Goal: Task Accomplishment & Management: Use online tool/utility

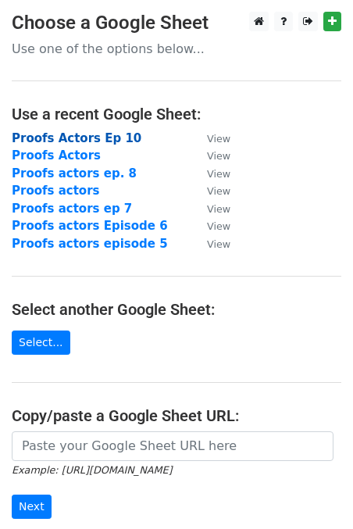
click at [75, 140] on strong "Proofs Actors Ep 10" at bounding box center [77, 138] width 130 height 14
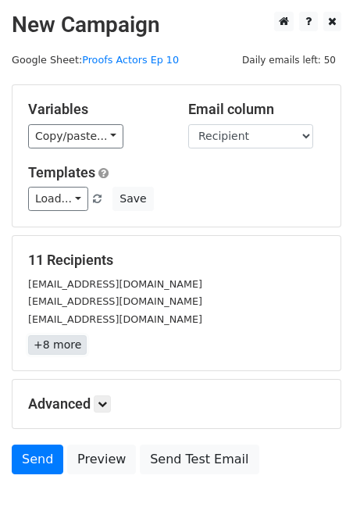
click at [60, 345] on link "+8 more" at bounding box center [57, 345] width 59 height 20
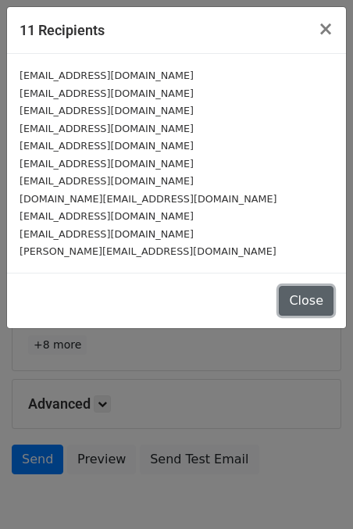
click at [304, 295] on button "Close" at bounding box center [306, 301] width 55 height 30
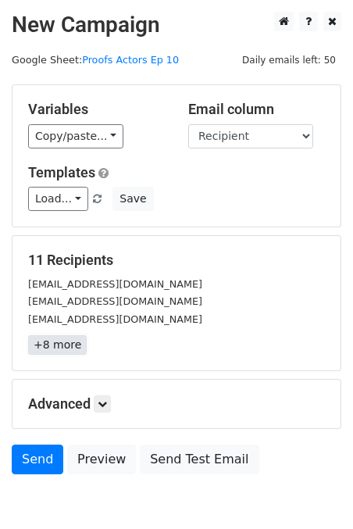
click at [60, 345] on link "+8 more" at bounding box center [57, 345] width 59 height 20
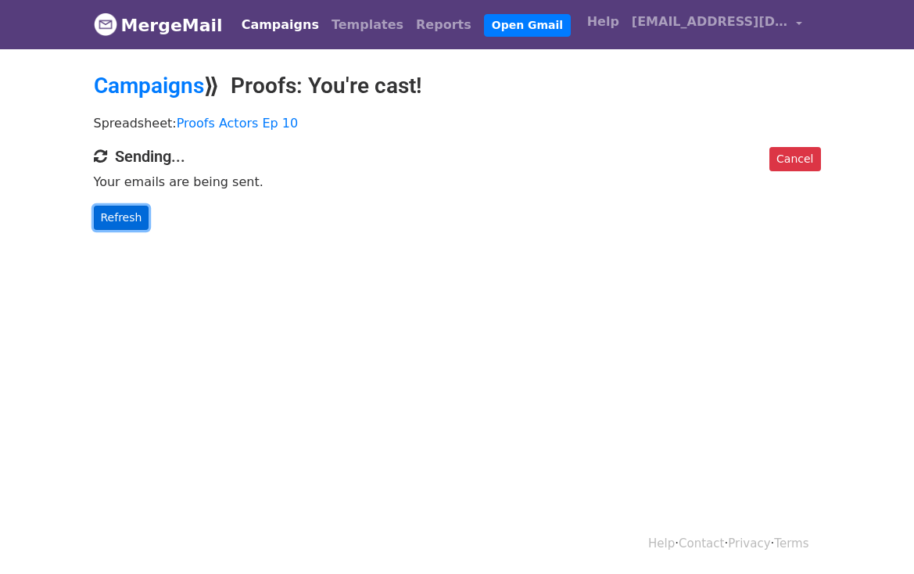
click at [118, 216] on link "Refresh" at bounding box center [121, 218] width 55 height 24
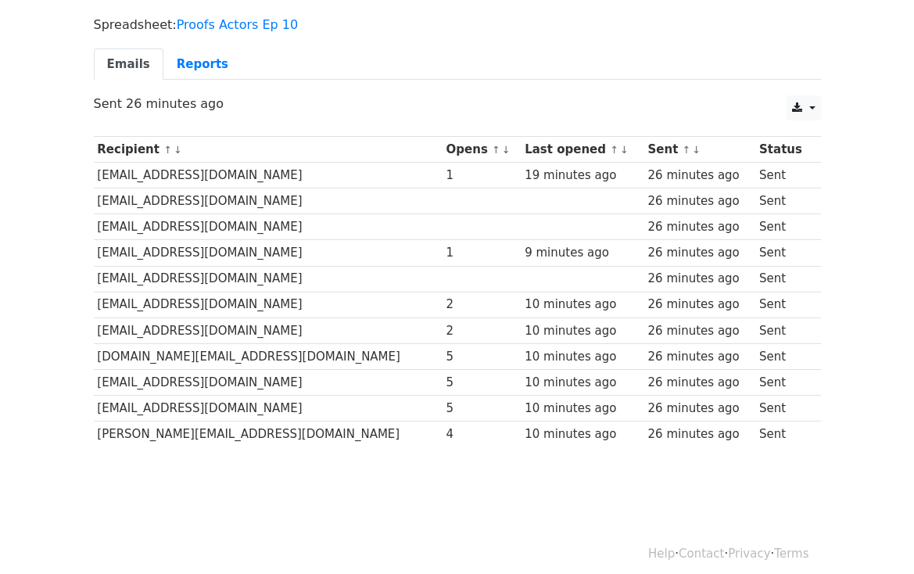
scroll to position [109, 0]
